Goal: Complete application form

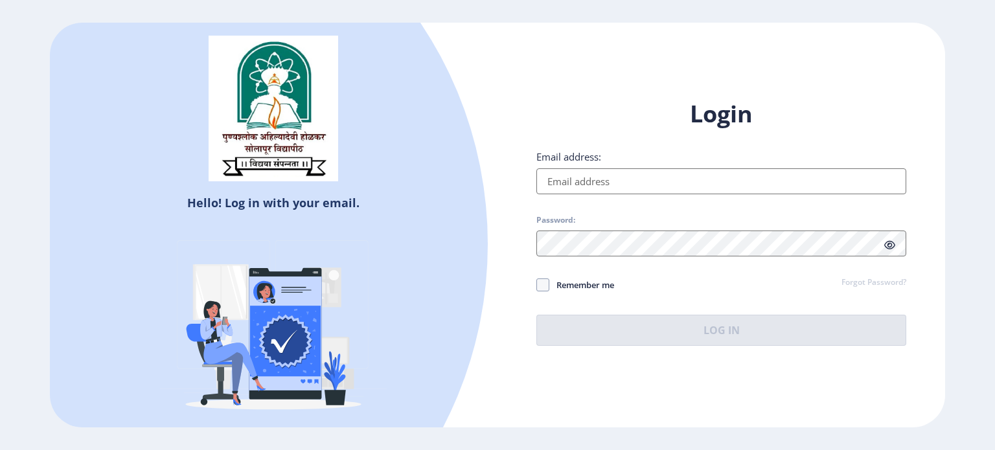
click at [557, 187] on input "Email address:" at bounding box center [721, 181] width 370 height 26
type input "[EMAIL_ADDRESS][DOMAIN_NAME]"
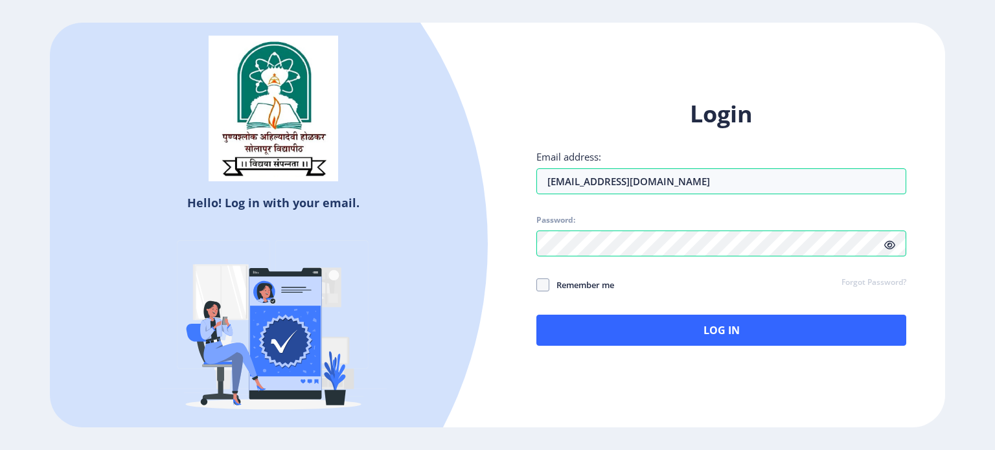
click at [891, 246] on icon at bounding box center [889, 245] width 11 height 10
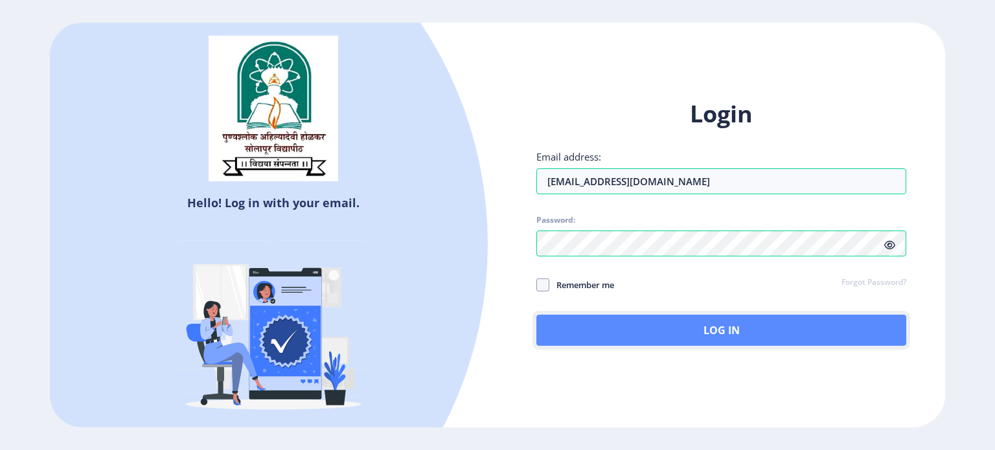
click at [588, 326] on button "Log In" at bounding box center [721, 330] width 370 height 31
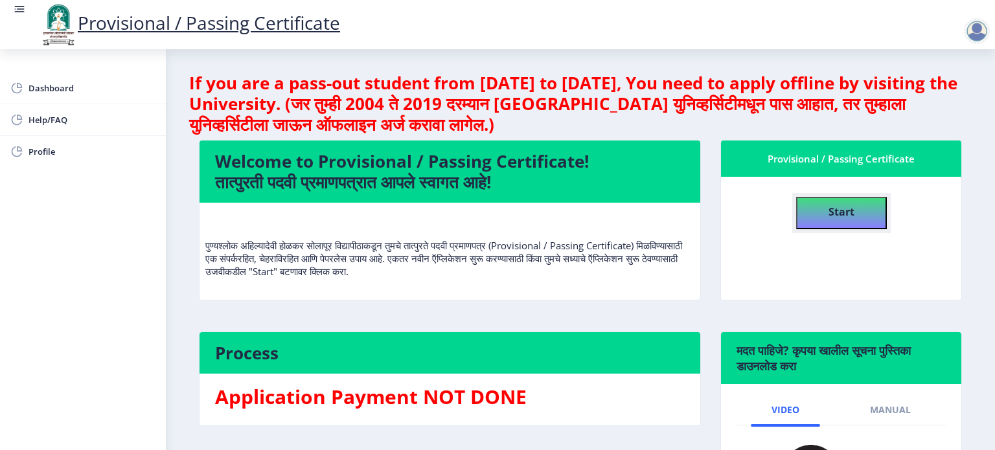
click at [848, 209] on b "Start" at bounding box center [842, 212] width 26 height 14
select select
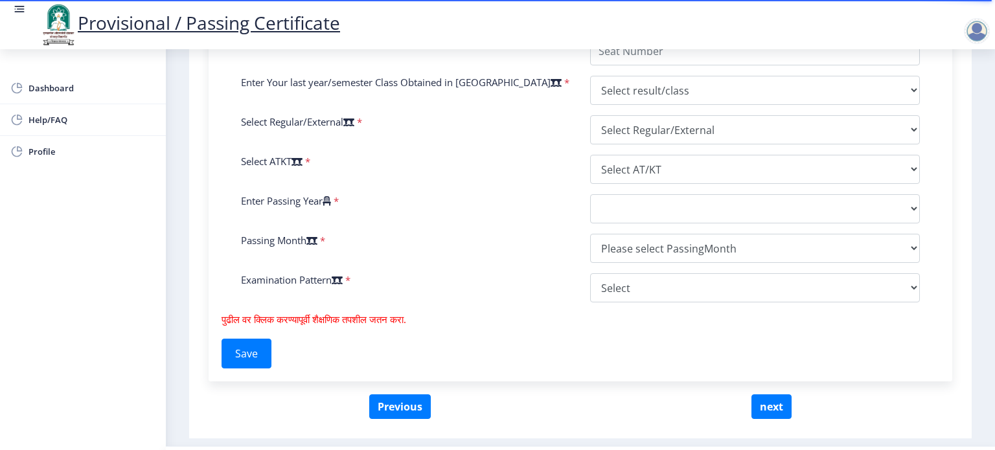
scroll to position [624, 0]
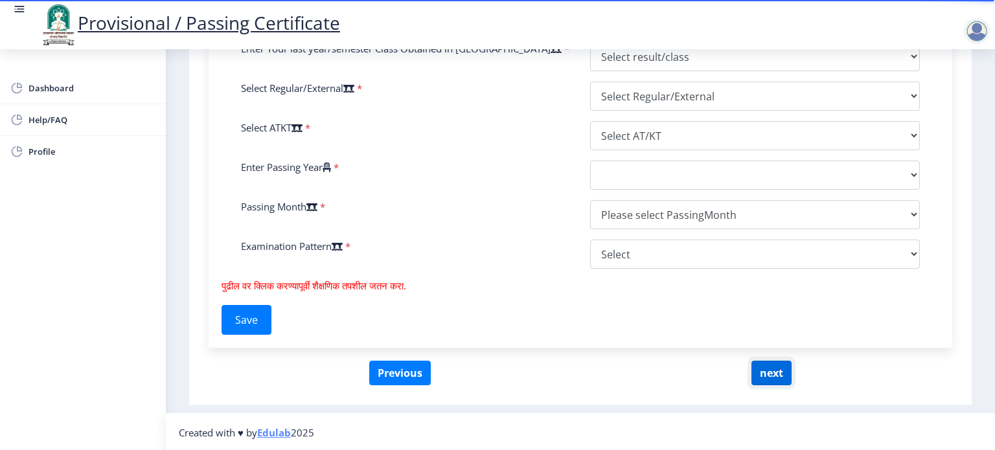
click at [775, 371] on button "next" at bounding box center [771, 373] width 40 height 25
select select
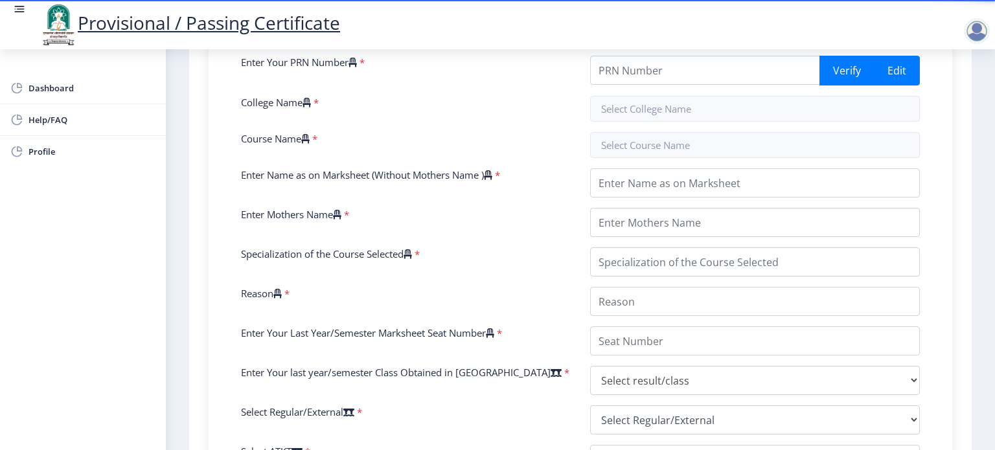
scroll to position [236, 0]
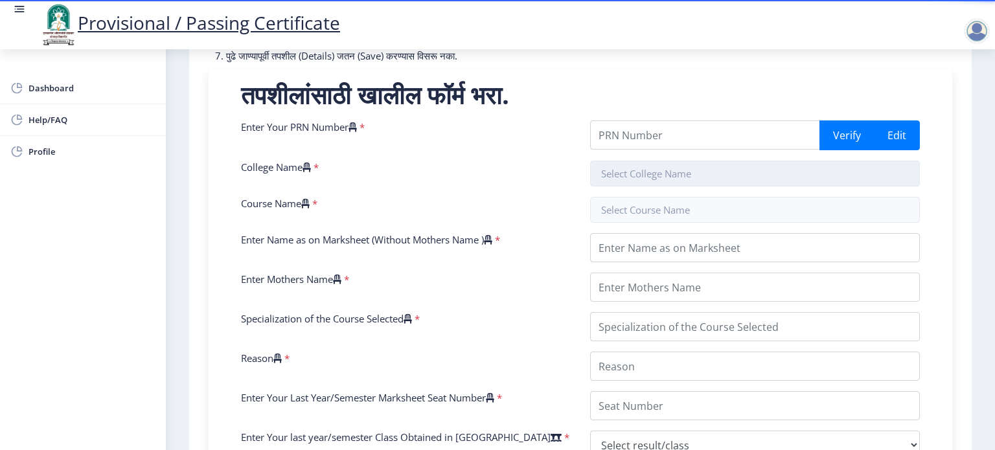
click at [615, 176] on input "text" at bounding box center [755, 174] width 330 height 26
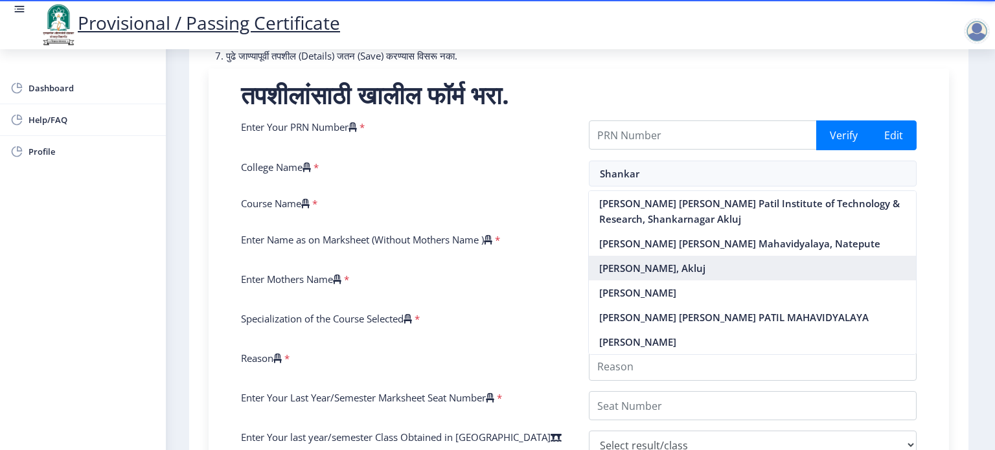
click at [659, 280] on nb-option "[PERSON_NAME], Akluj" at bounding box center [752, 268] width 327 height 25
type input "[PERSON_NAME], Akluj"
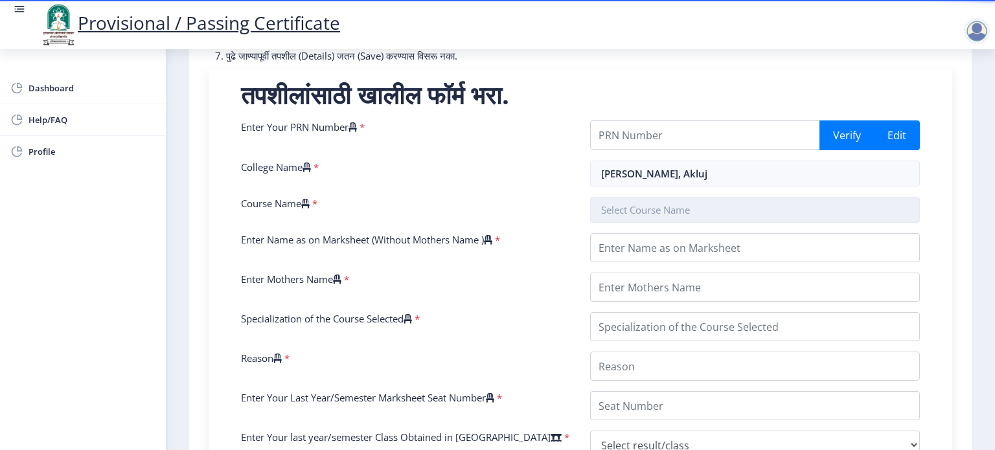
click at [648, 208] on input "text" at bounding box center [755, 210] width 330 height 26
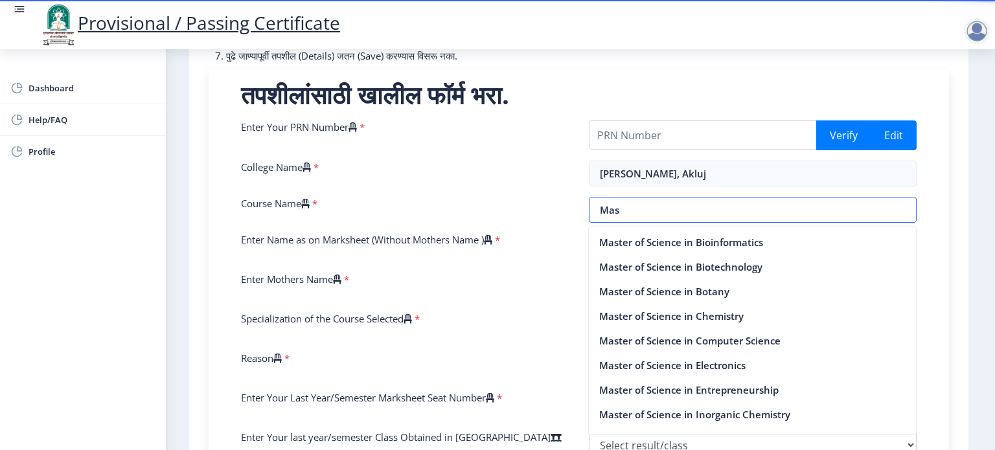
scroll to position [583, 0]
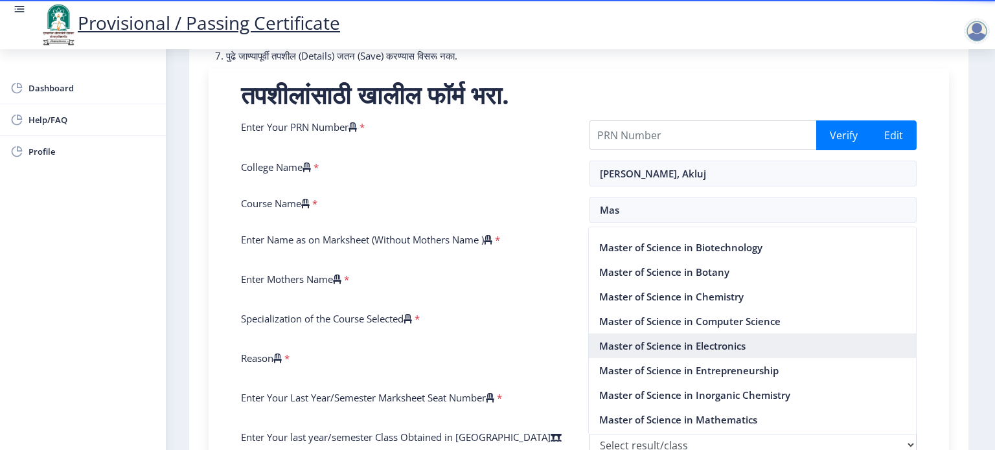
click at [708, 344] on nb-option "Master of Science in Electronics" at bounding box center [752, 346] width 327 height 25
type input "Master of Science in Electronics"
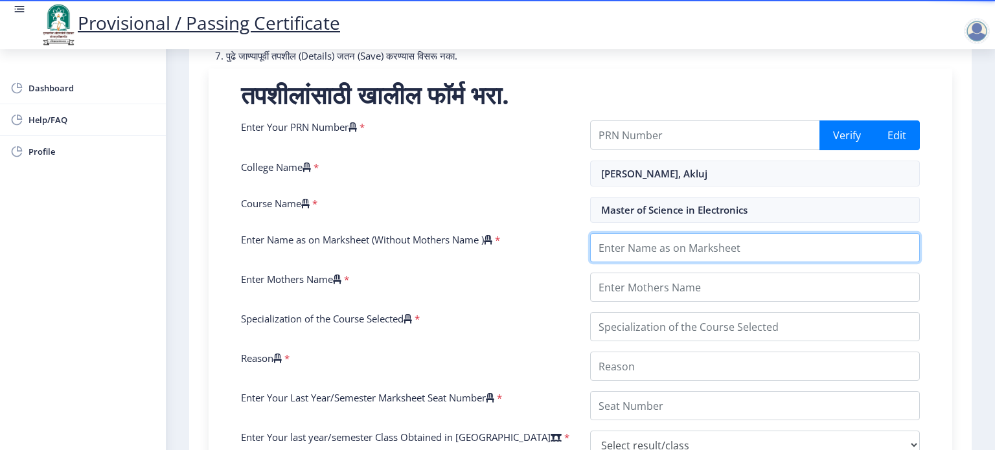
click at [634, 251] on input "Enter Name as on Marksheet (Without Mothers Name )" at bounding box center [755, 247] width 330 height 29
type input "[PERSON_NAME] [PERSON_NAME]"
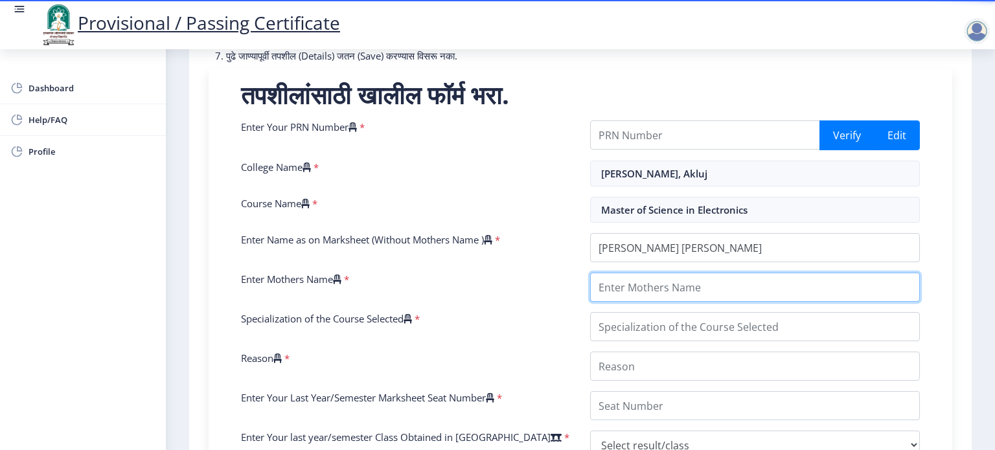
click at [632, 290] on input "Enter Mothers Name" at bounding box center [755, 287] width 330 height 29
type input "Alka"
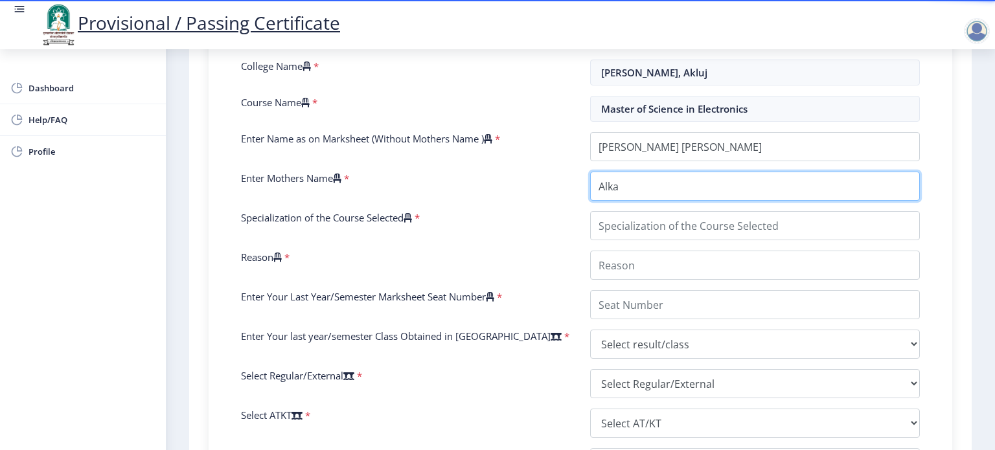
scroll to position [365, 0]
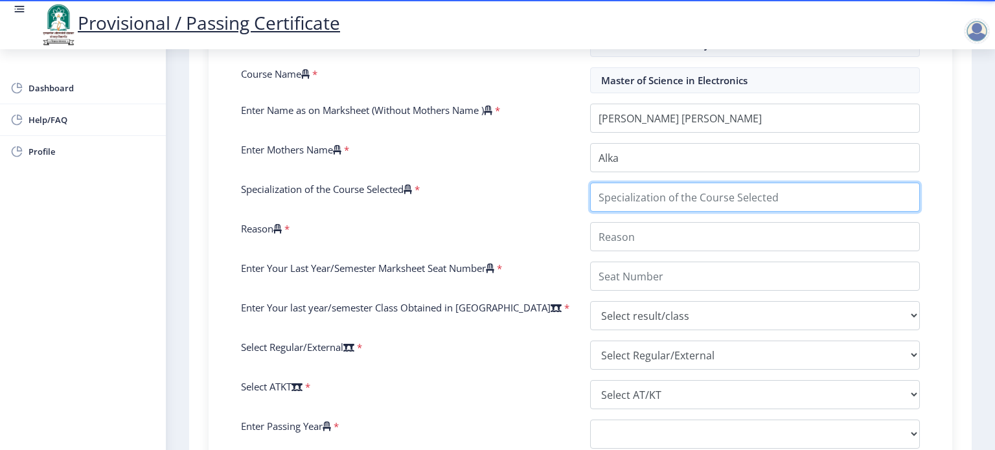
click at [623, 202] on input "Specialization of the Course Selected" at bounding box center [755, 197] width 330 height 29
type input "Electronics"
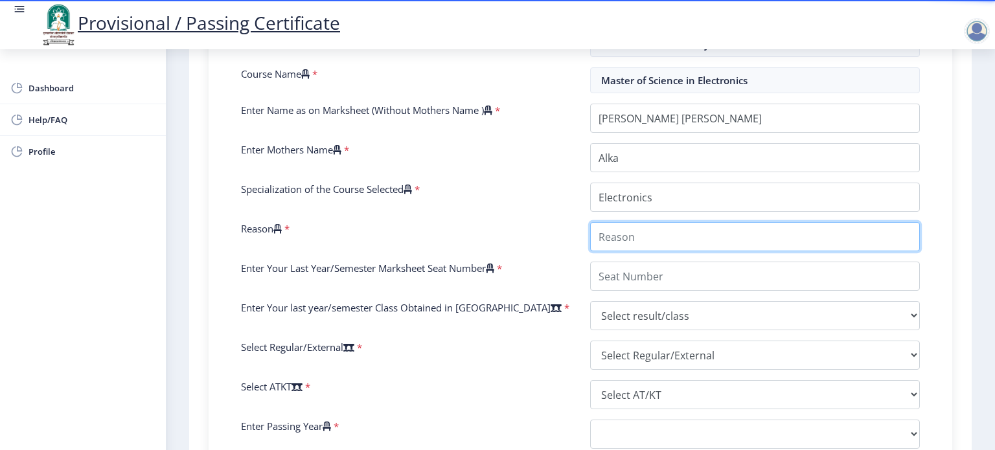
click at [628, 236] on input "Reason" at bounding box center [755, 236] width 330 height 29
type input "interested"
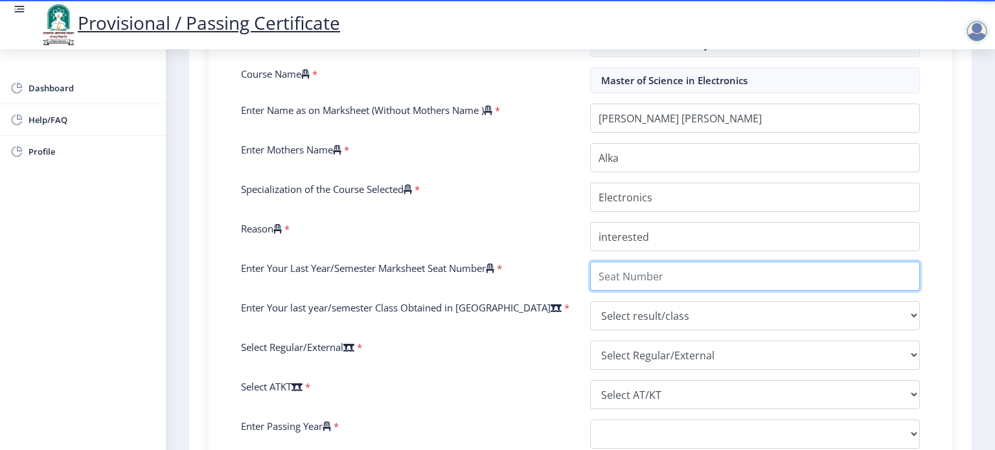
click at [643, 274] on input "Enter Your Last Year/Semester Marksheet Seat Number" at bounding box center [755, 276] width 330 height 29
type input "13591350"
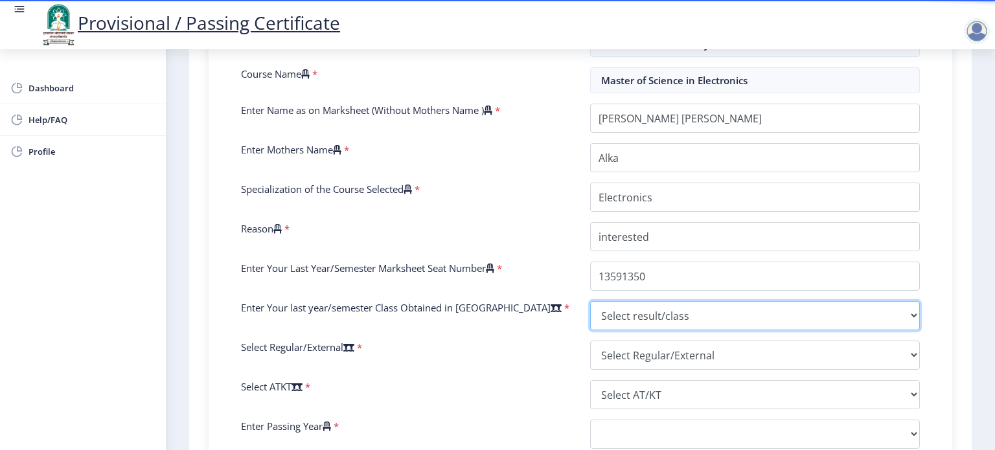
click at [616, 314] on select "Select result/class DISTINCTION FIRST CLASS HIGHER SECOND CLASS SECOND CLASS PA…" at bounding box center [755, 315] width 330 height 29
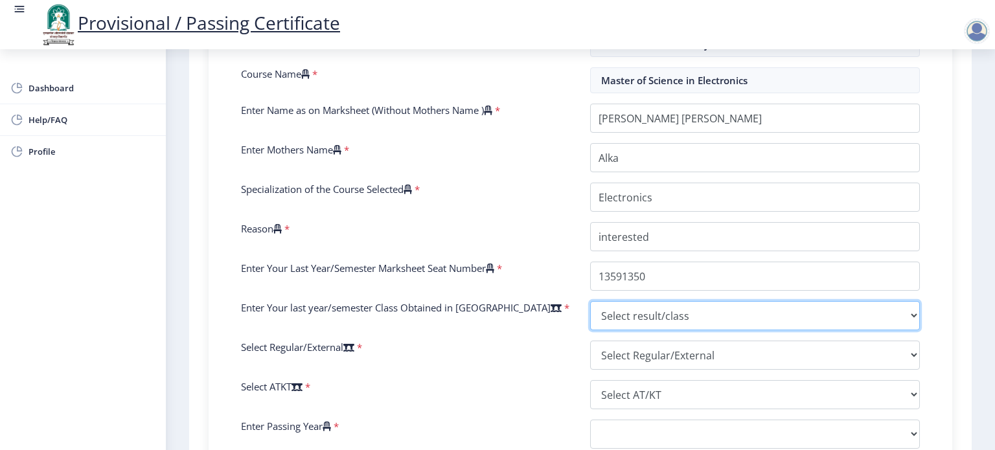
select select "HIGHER SECOND CLASS"
click at [590, 301] on select "Select result/class DISTINCTION FIRST CLASS HIGHER SECOND CLASS SECOND CLASS PA…" at bounding box center [755, 315] width 330 height 29
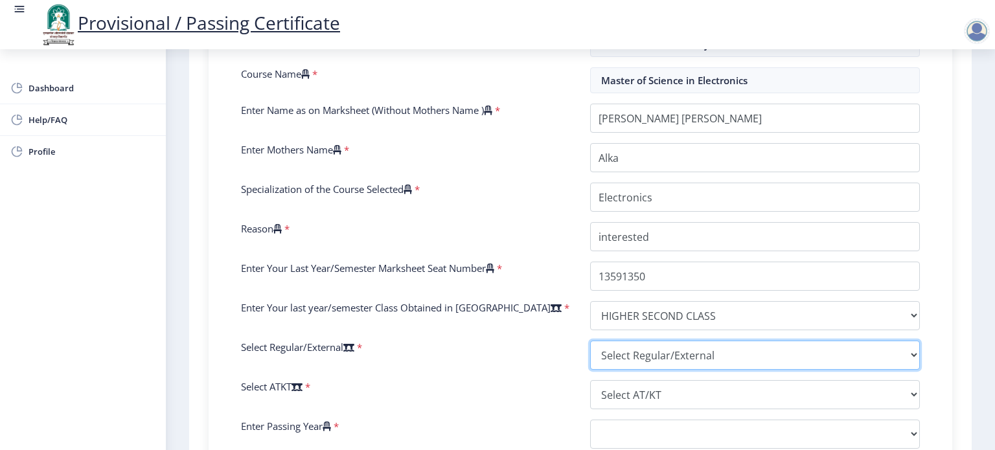
click at [654, 349] on select "Select Regular/External Regular External Special" at bounding box center [755, 355] width 330 height 29
select select "Regular"
click at [590, 341] on select "Select Regular/External Regular External Special" at bounding box center [755, 355] width 330 height 29
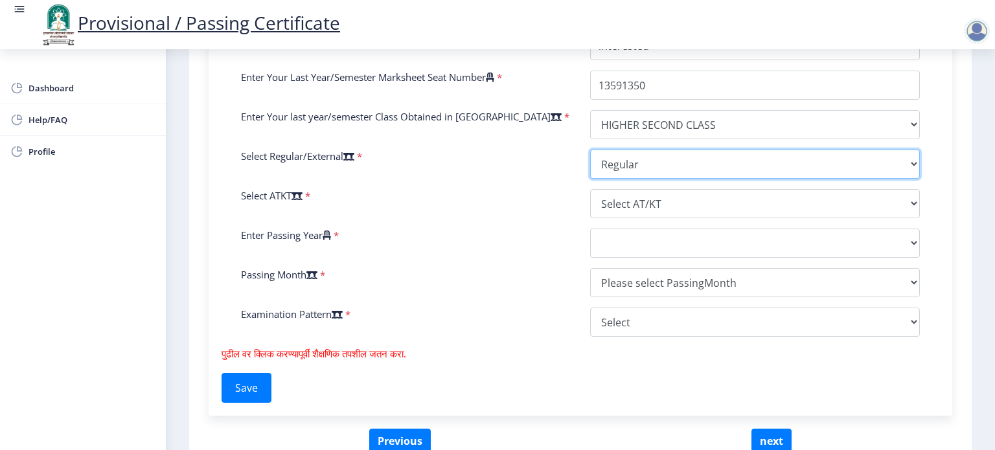
scroll to position [560, 0]
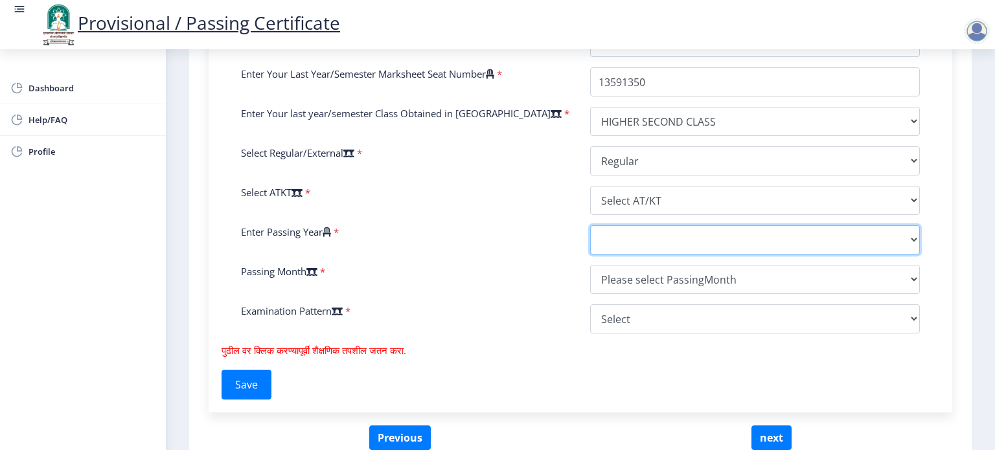
click at [605, 236] on select "2025 2024 2023 2022 2021 2020 2019 2018 2017 2016 2015 2014 2013 2012 2011 2010…" at bounding box center [755, 239] width 330 height 29
select select "2011"
click at [590, 225] on select "2025 2024 2023 2022 2021 2020 2019 2018 2017 2016 2015 2014 2013 2012 2011 2010…" at bounding box center [755, 239] width 330 height 29
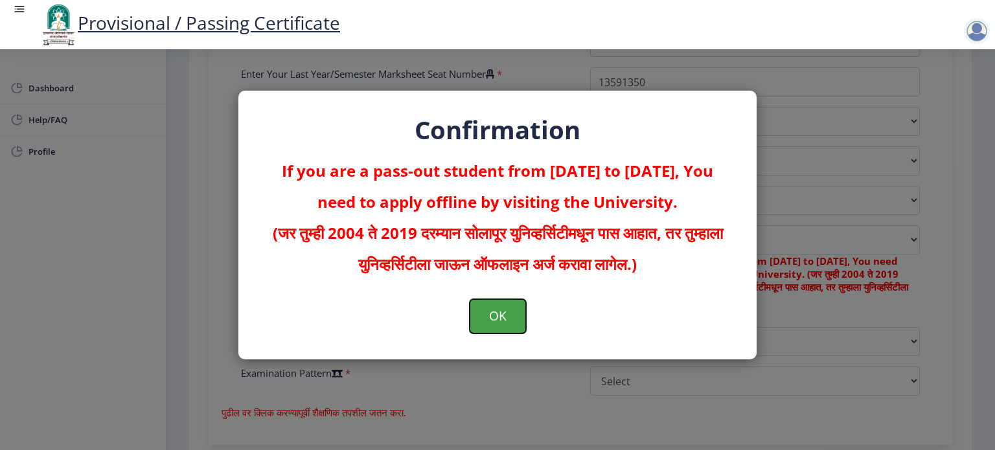
click at [498, 328] on button "OK" at bounding box center [498, 316] width 56 height 34
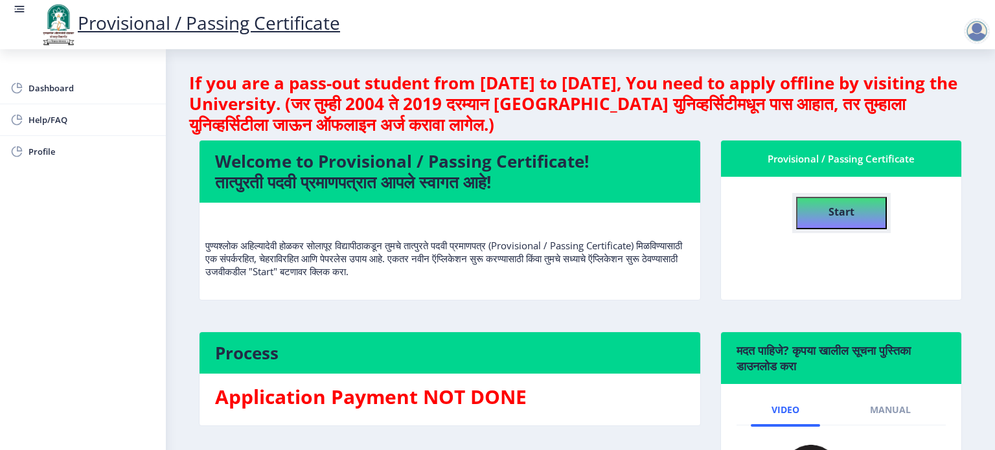
click at [835, 207] on b "Start" at bounding box center [842, 212] width 26 height 14
select select
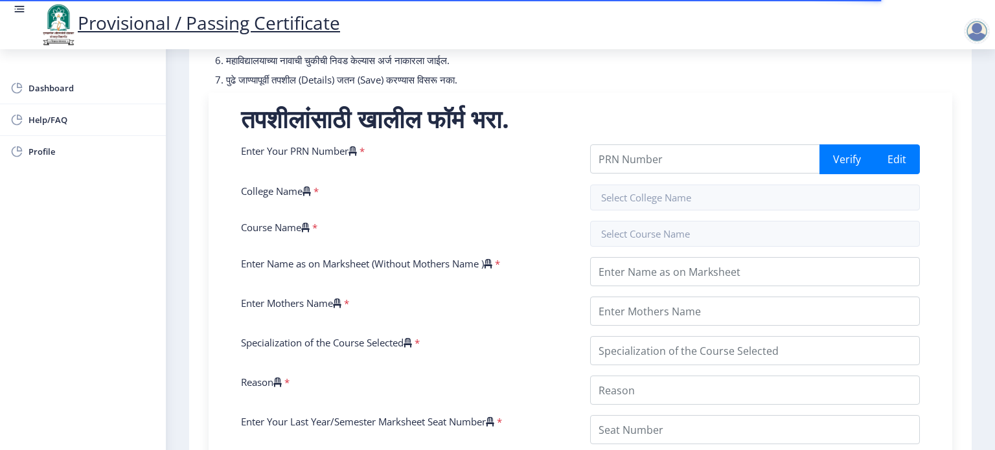
scroll to position [259, 0]
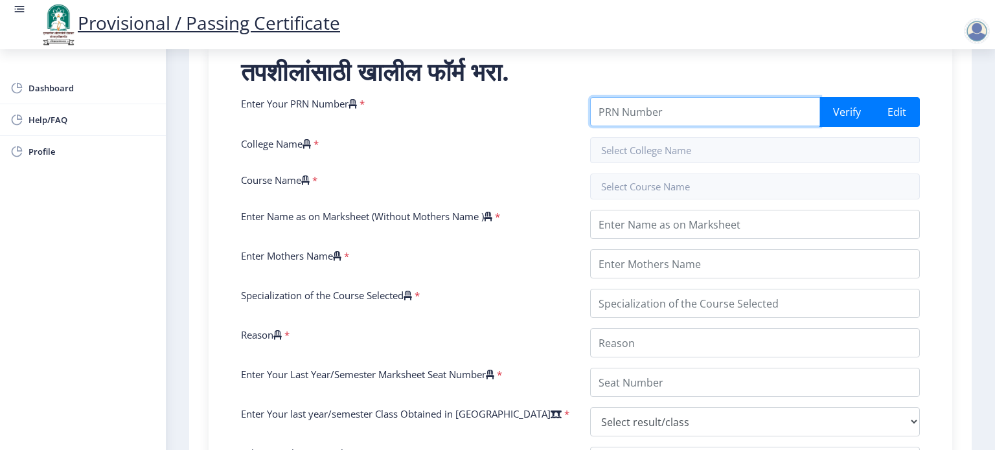
click at [679, 108] on input "Enter Your PRN Number" at bounding box center [705, 111] width 230 height 29
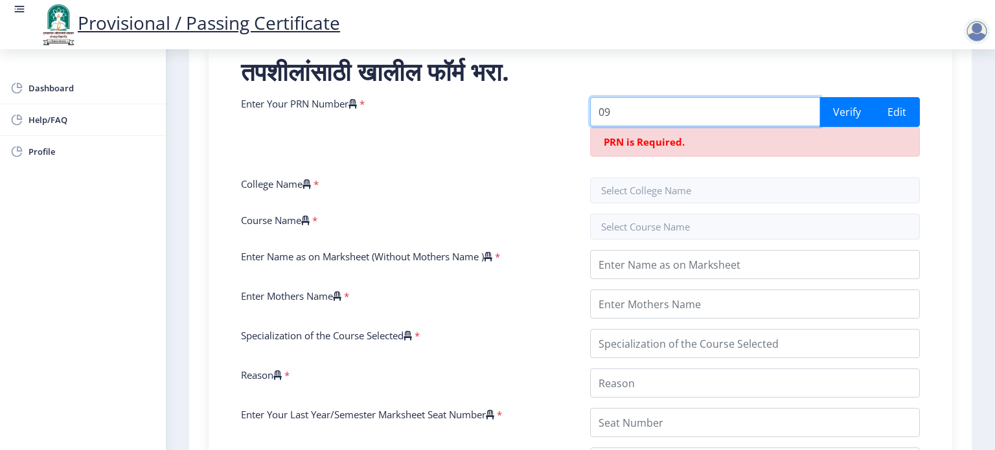
type input "0900000321"
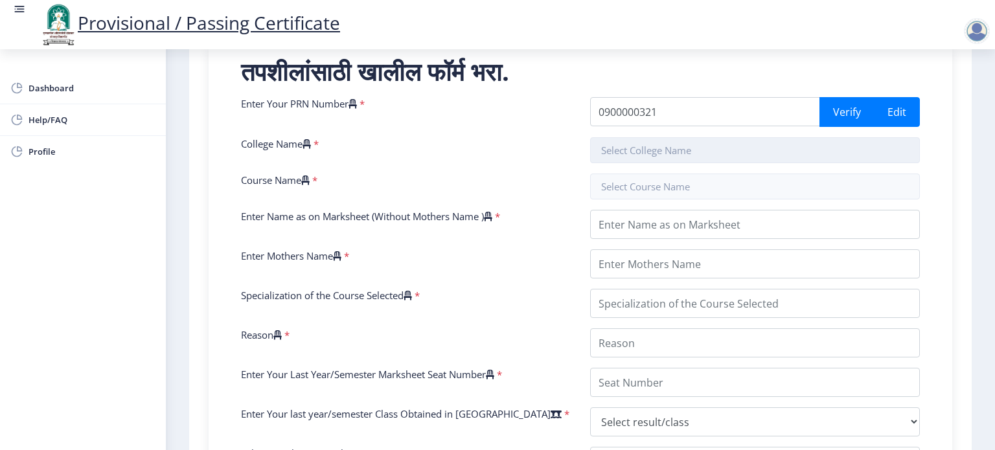
click at [640, 155] on input "text" at bounding box center [755, 150] width 330 height 26
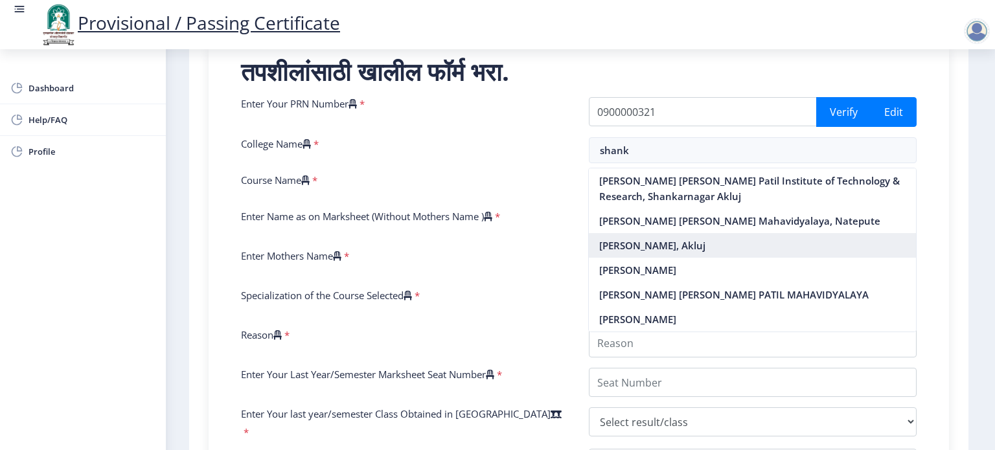
click at [708, 256] on nb-option "[PERSON_NAME], Akluj" at bounding box center [752, 245] width 327 height 25
type input "[PERSON_NAME], Akluj"
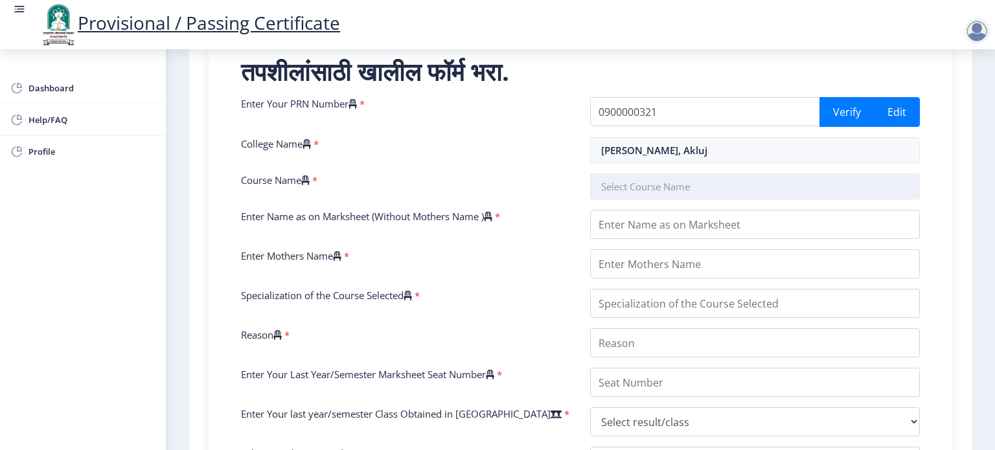
click at [663, 183] on input "text" at bounding box center [755, 187] width 330 height 26
click at [674, 186] on input "Master of Sciencein Electronics" at bounding box center [753, 187] width 328 height 26
click at [681, 186] on input "Master of Sciencein Electronics" at bounding box center [753, 187] width 328 height 26
type input "Master of Sciencein Electronics"
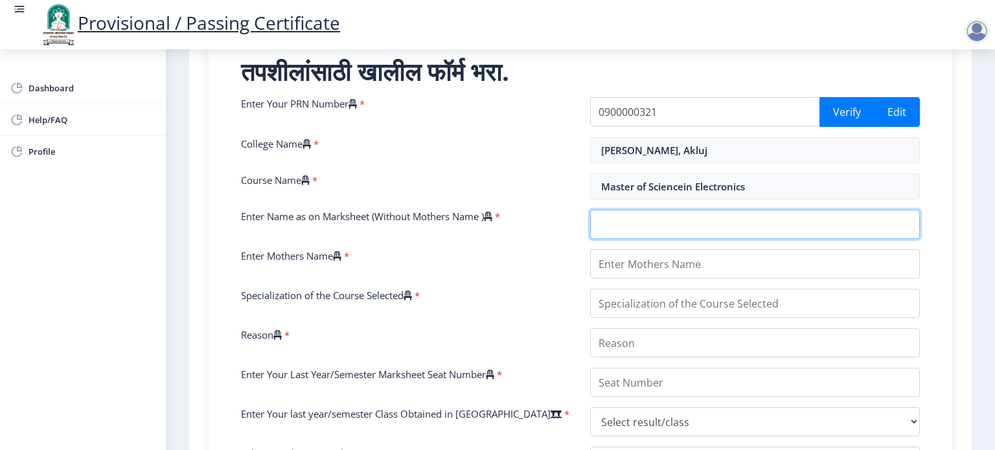
click at [694, 212] on input "Enter Name as on Marksheet (Without Mothers Name )" at bounding box center [755, 224] width 330 height 29
type input "[PERSON_NAME] [PERSON_NAME]"
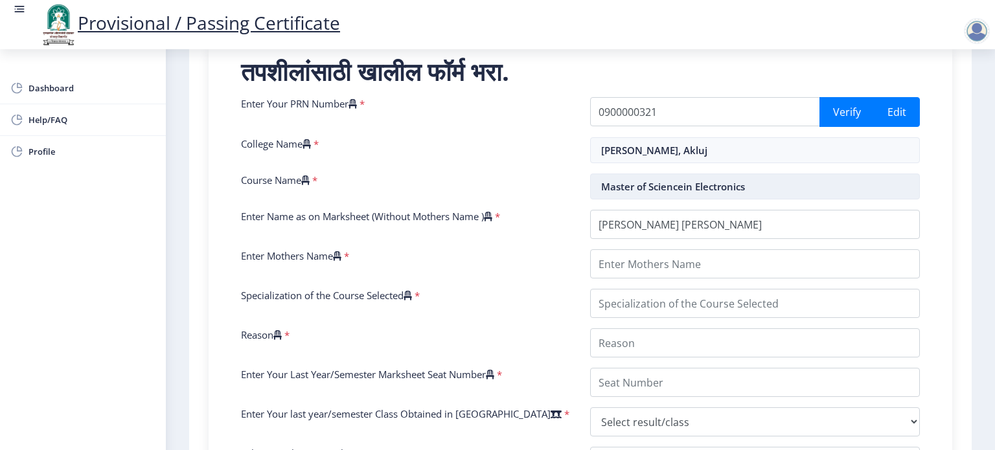
click at [647, 189] on input "Master of Sciencein Electronics" at bounding box center [755, 187] width 330 height 26
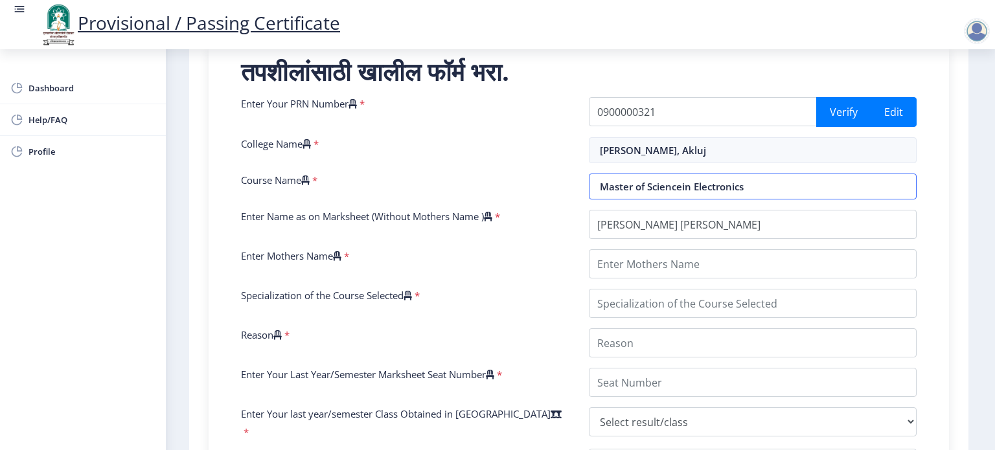
drag, startPoint x: 749, startPoint y: 189, endPoint x: 565, endPoint y: 168, distance: 185.1
click at [565, 168] on div "Enter Your PRN Number * 0900000321 Verify Edit College Name * [PERSON_NAME], Ak…" at bounding box center [578, 371] width 695 height 549
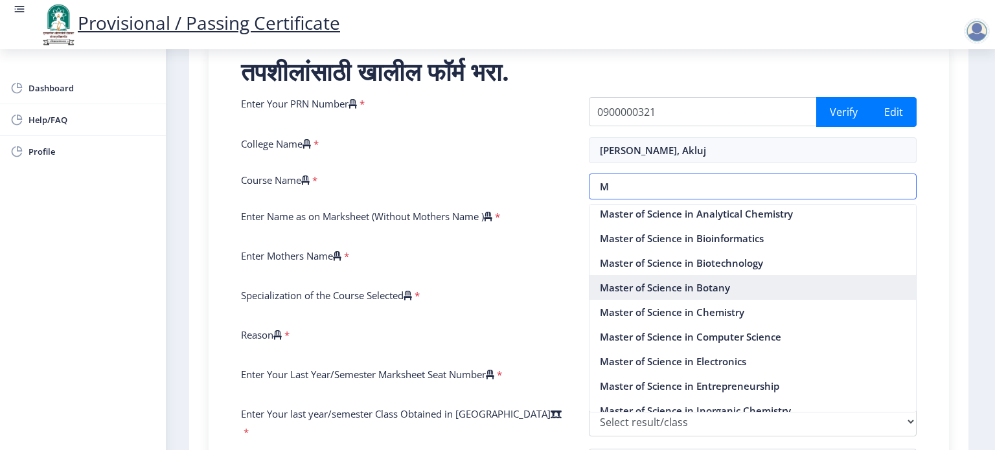
scroll to position [1101, 0]
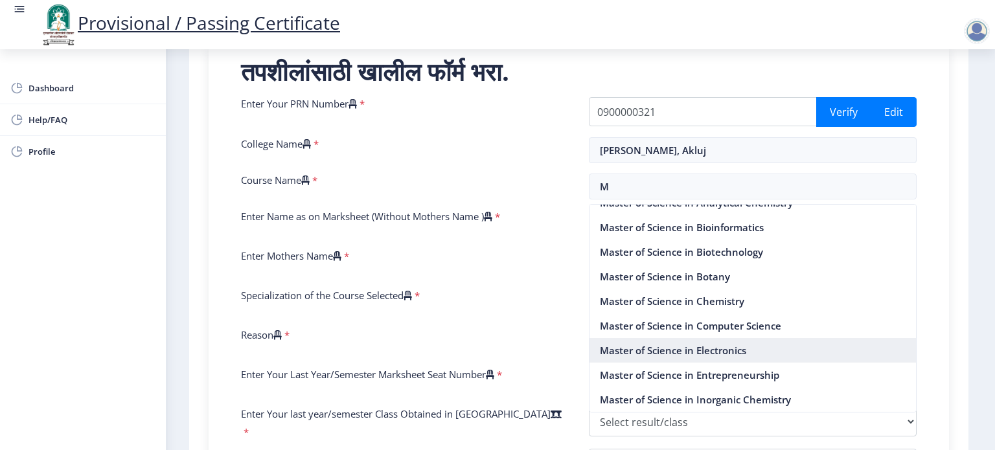
click at [741, 363] on nb-option "Master of Science in Electronics" at bounding box center [752, 350] width 327 height 25
type input "Master of Science in Electronics"
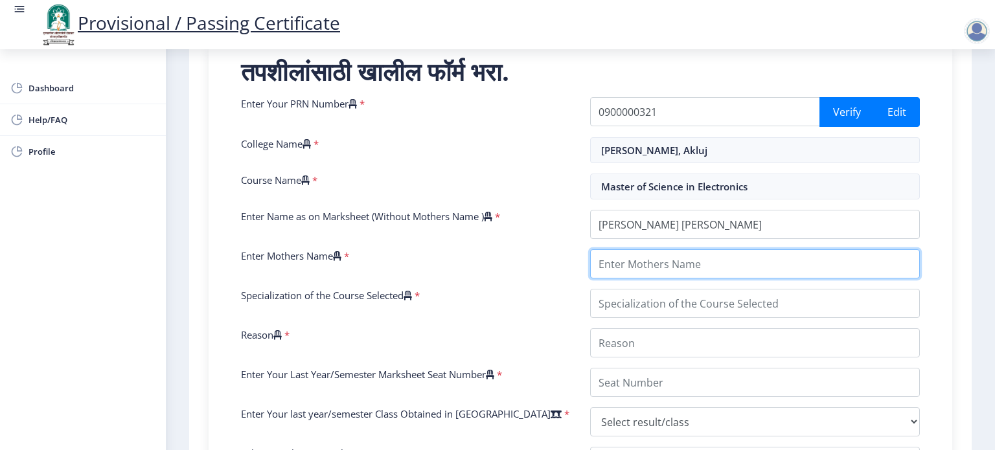
click at [635, 269] on input "Enter Mothers Name" at bounding box center [755, 263] width 330 height 29
type input "Alka"
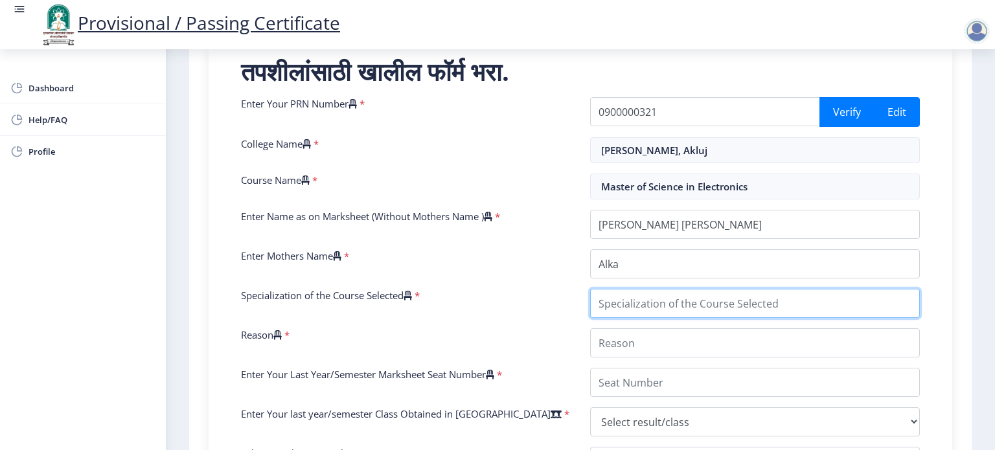
click at [637, 301] on input "Specialization of the Course Selected" at bounding box center [755, 303] width 330 height 29
type input "Electronics"
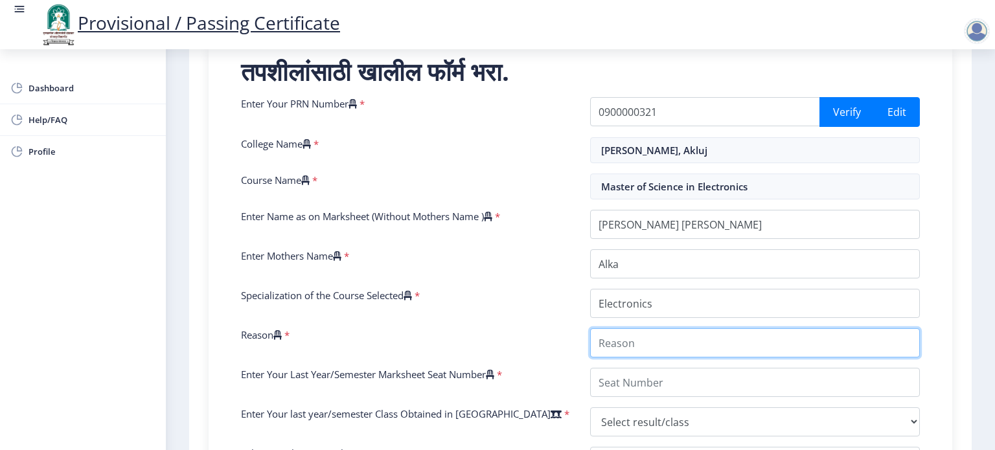
click at [627, 343] on input "Reason" at bounding box center [755, 342] width 330 height 29
type input "interested"
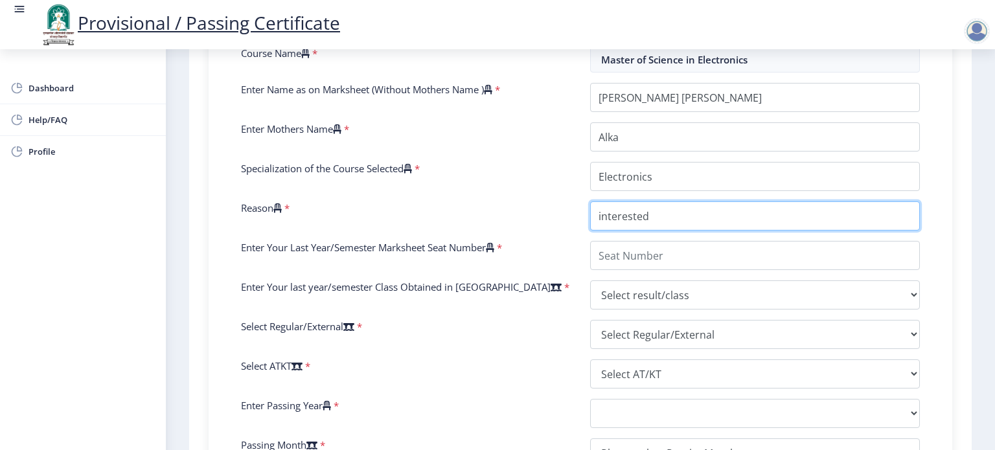
scroll to position [453, 0]
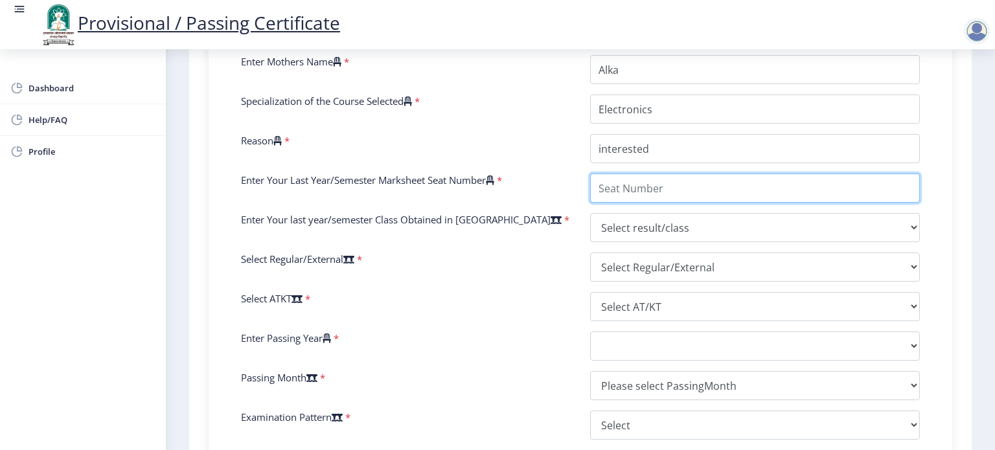
click at [622, 191] on input "Enter Your Last Year/Semester Marksheet Seat Number" at bounding box center [755, 188] width 330 height 29
type input "1359"
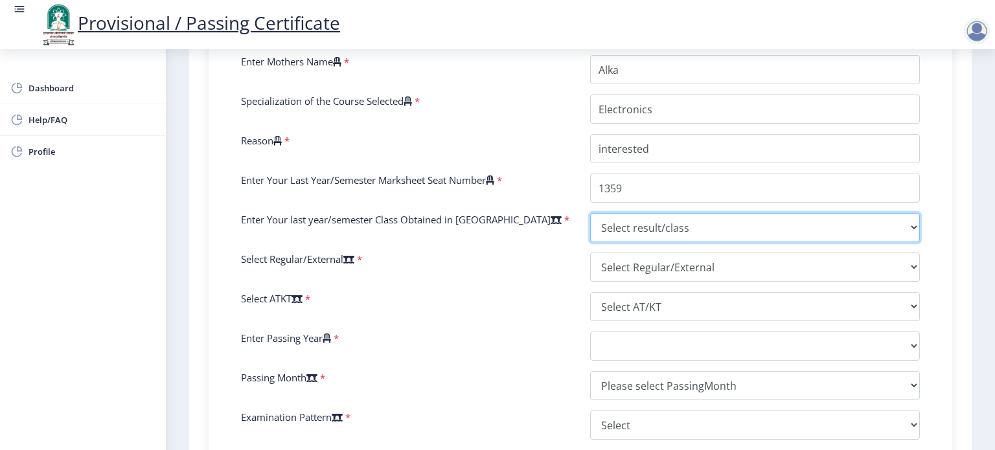
click at [609, 229] on select "Select result/class DISTINCTION FIRST CLASS HIGHER SECOND CLASS SECOND CLASS PA…" at bounding box center [755, 227] width 330 height 29
select select "HIGHER SECOND CLASS"
click at [590, 213] on select "Select result/class DISTINCTION FIRST CLASS HIGHER SECOND CLASS SECOND CLASS PA…" at bounding box center [755, 227] width 330 height 29
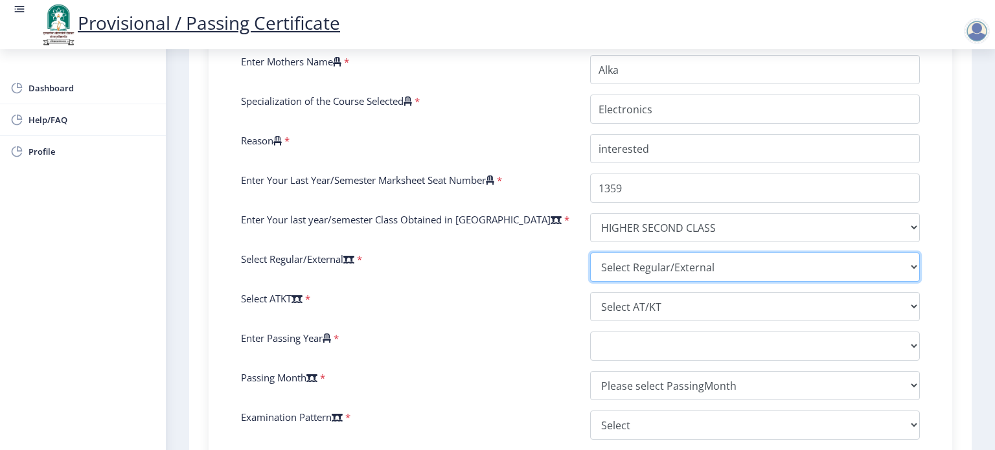
click at [616, 258] on select "Select Regular/External Regular External Special" at bounding box center [755, 267] width 330 height 29
select select "Regular"
click at [590, 253] on select "Select Regular/External Regular External Special" at bounding box center [755, 267] width 330 height 29
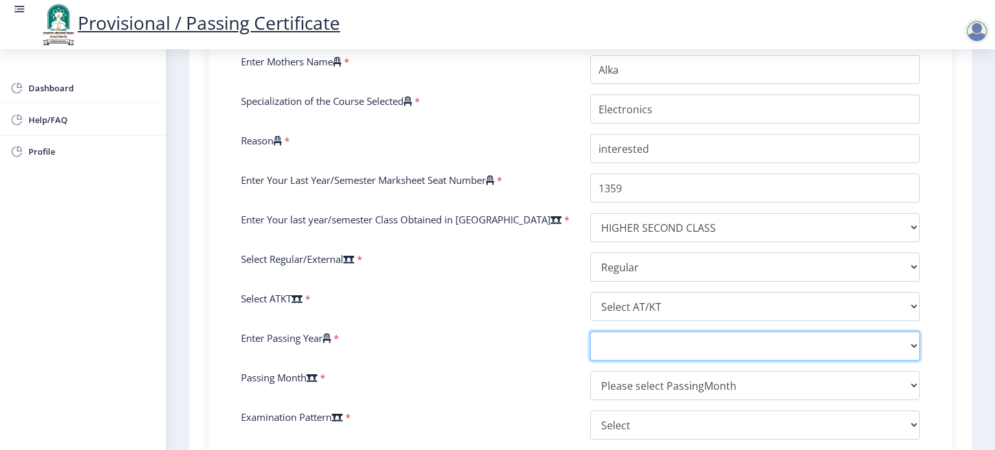
click at [612, 344] on select "2025 2024 2023 2022 2021 2020 2019 2018 2017 2016 2015 2014 2013 2012 2011 2010…" at bounding box center [755, 346] width 330 height 29
select select "2011"
click at [590, 332] on select "2025 2024 2023 2022 2021 2020 2019 2018 2017 2016 2015 2014 2013 2012 2011 2010…" at bounding box center [755, 346] width 330 height 29
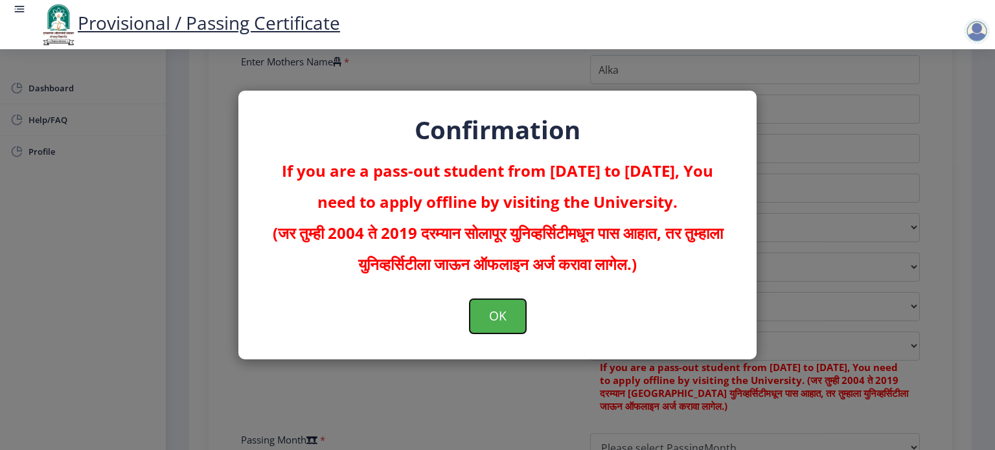
click at [497, 308] on button "OK" at bounding box center [498, 316] width 56 height 34
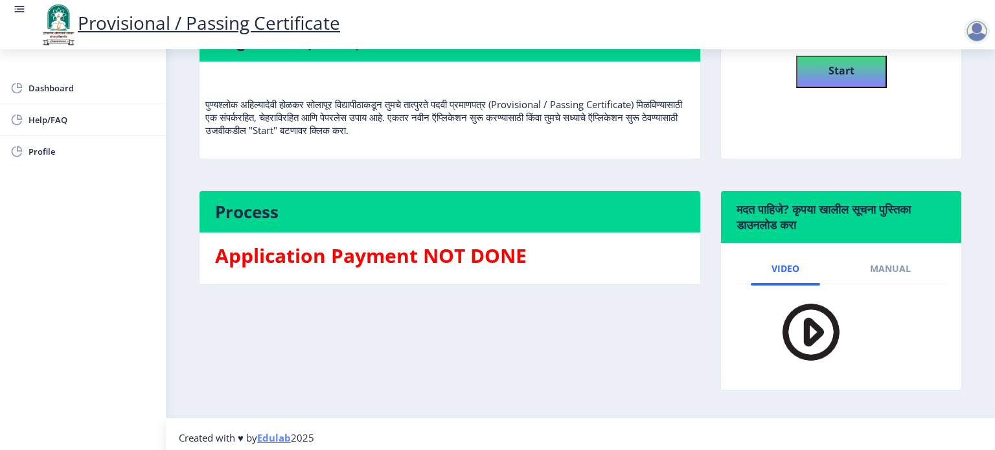
scroll to position [148, 0]
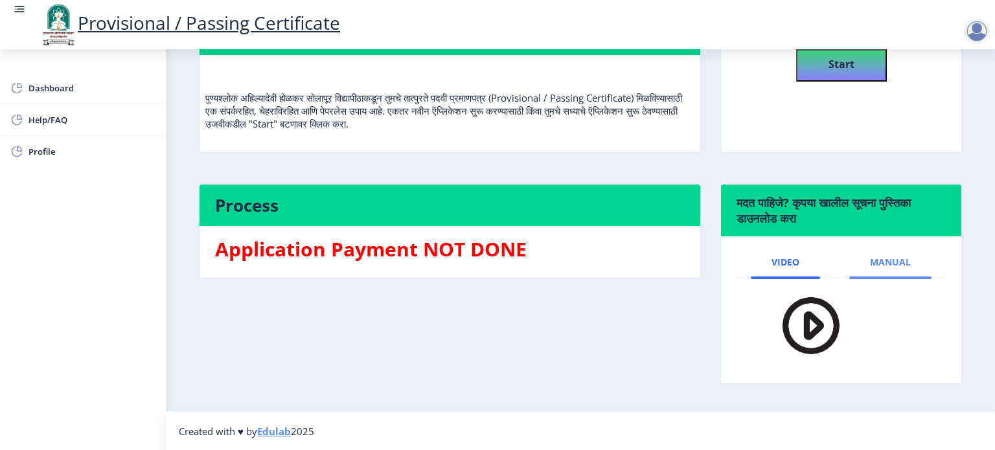
click at [872, 265] on span "Manual" at bounding box center [890, 262] width 41 height 10
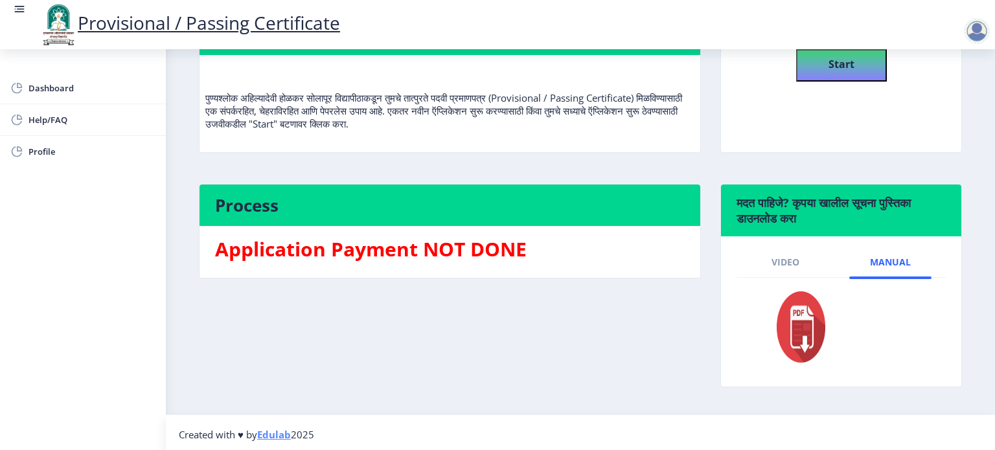
click at [802, 334] on img at bounding box center [792, 327] width 71 height 78
